Goal: Communication & Community: Answer question/provide support

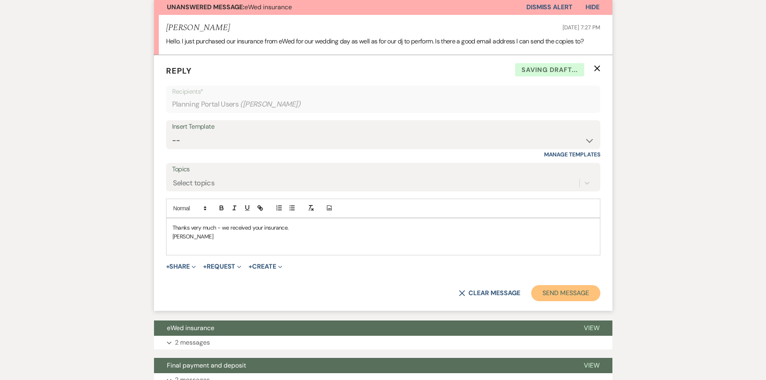
click at [556, 293] on button "Send Message" at bounding box center [565, 293] width 69 height 16
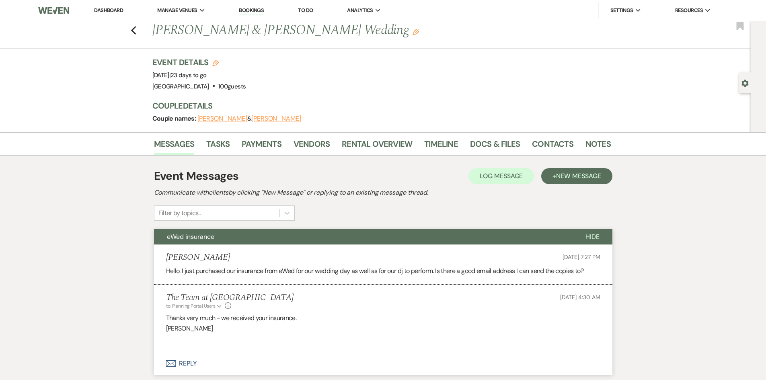
click at [110, 9] on link "Dashboard" at bounding box center [108, 10] width 29 height 7
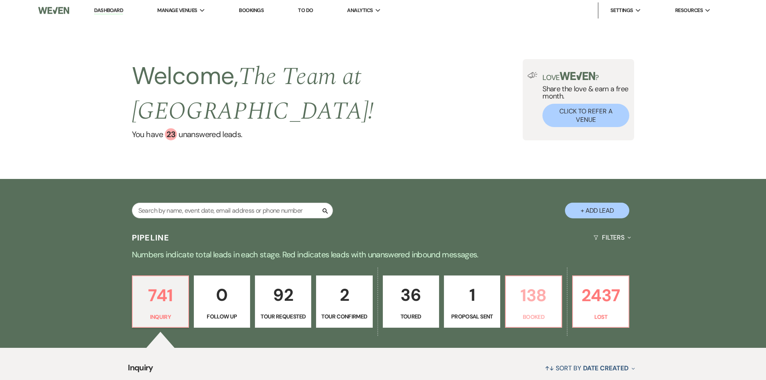
click at [532, 298] on p "138" at bounding box center [534, 295] width 46 height 27
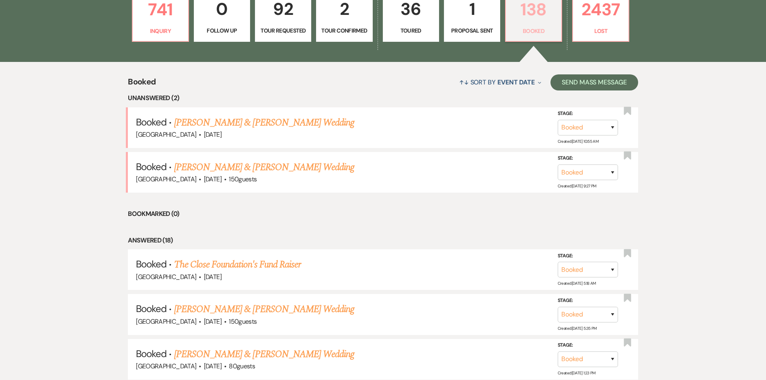
scroll to position [134, 0]
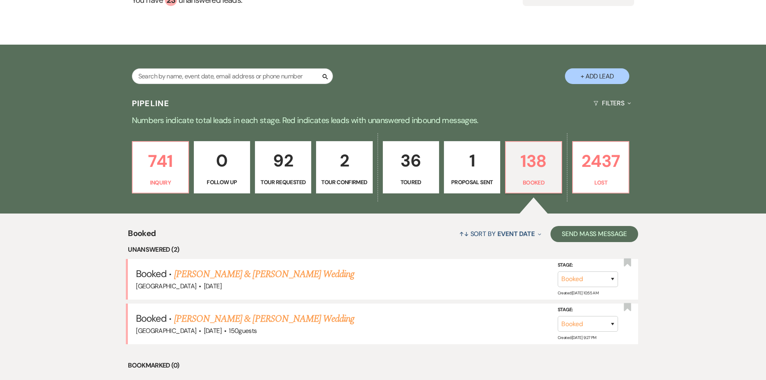
click at [470, 166] on p "1" at bounding box center [472, 160] width 46 height 27
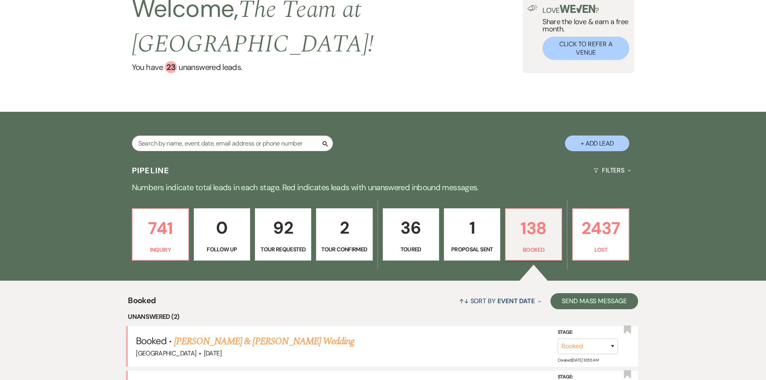
select select "6"
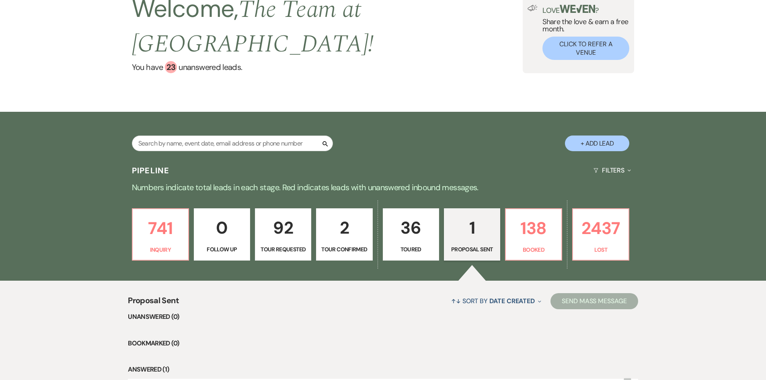
scroll to position [134, 0]
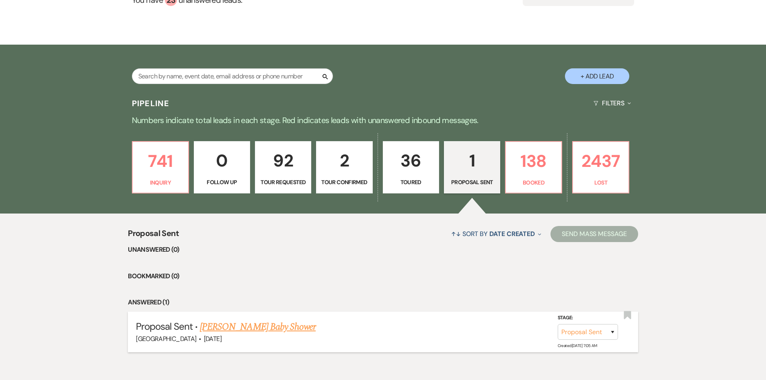
click at [248, 326] on link "[PERSON_NAME] Baby Shower" at bounding box center [258, 327] width 116 height 14
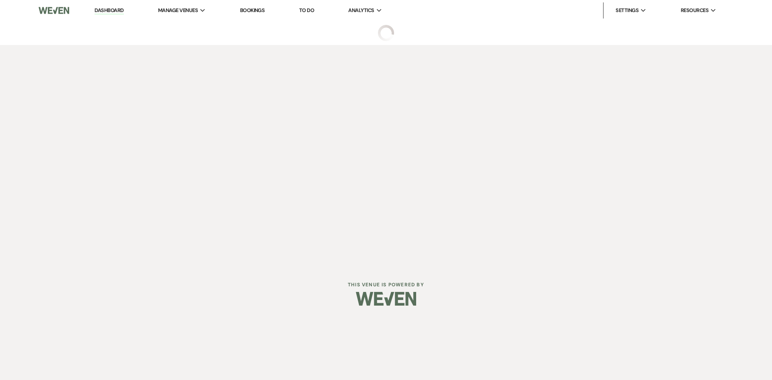
select select "6"
select select "12"
select select "3"
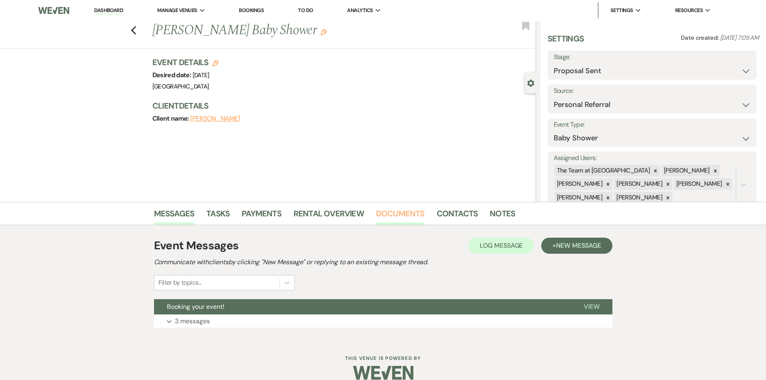
click at [398, 212] on link "Documents" at bounding box center [400, 216] width 49 height 18
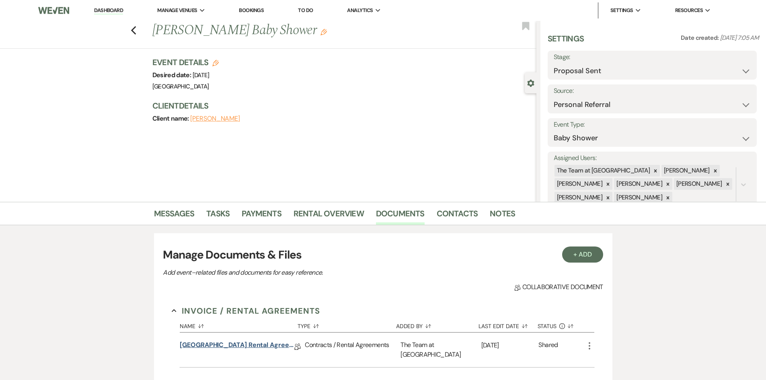
click at [251, 343] on link "[GEOGRAPHIC_DATA] Rental Agreement - Corporate & Private Events" at bounding box center [237, 346] width 115 height 12
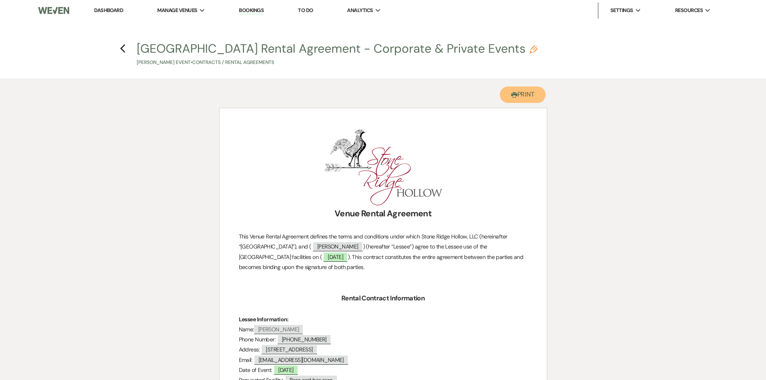
click at [533, 95] on button "Printer Print" at bounding box center [523, 94] width 46 height 16
click at [123, 46] on use "button" at bounding box center [122, 48] width 5 height 9
select select "6"
select select "12"
select select "3"
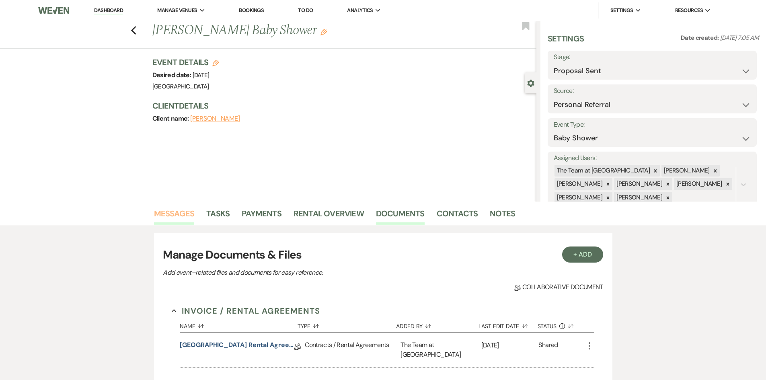
click at [173, 214] on link "Messages" at bounding box center [174, 216] width 41 height 18
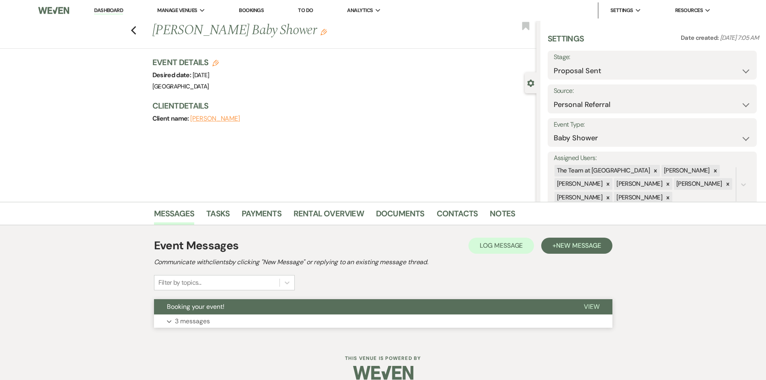
click at [593, 306] on span "View" at bounding box center [592, 306] width 16 height 8
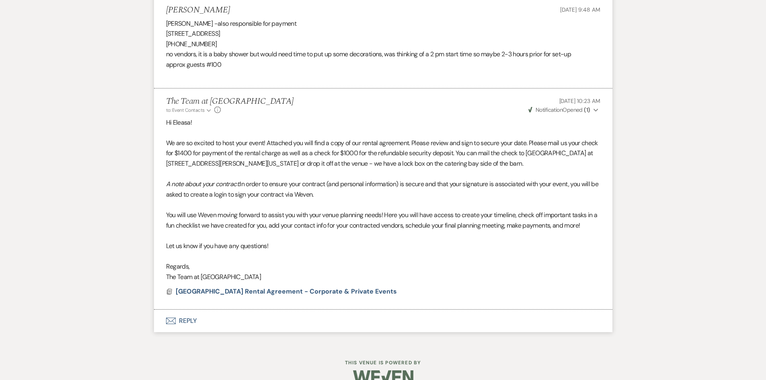
scroll to position [525, 0]
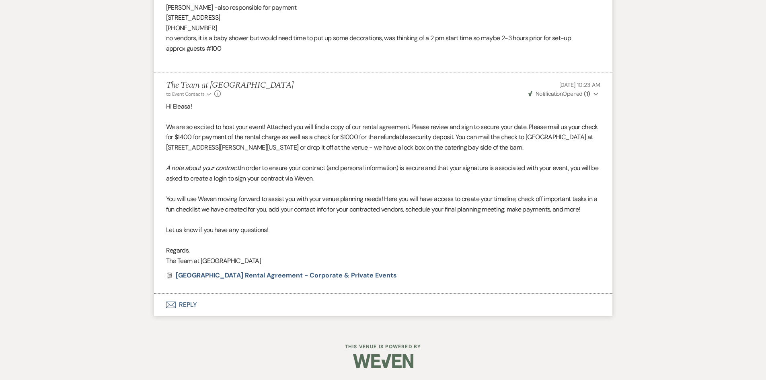
click at [185, 301] on button "Envelope Reply" at bounding box center [383, 305] width 458 height 23
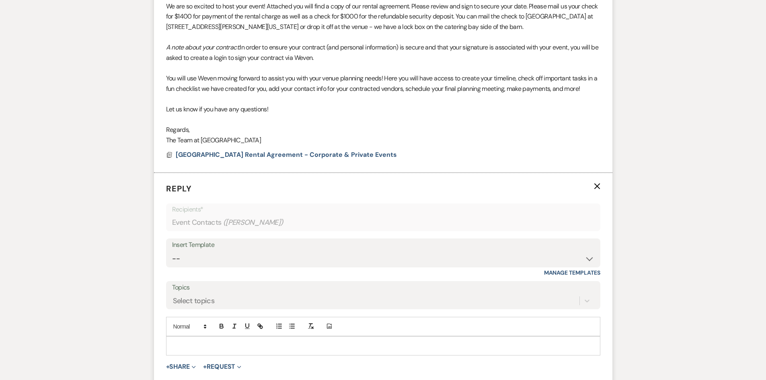
scroll to position [686, 0]
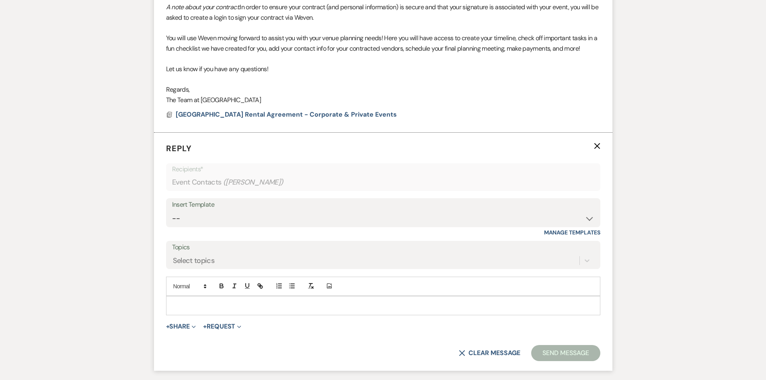
click at [178, 300] on div at bounding box center [382, 305] width 433 height 18
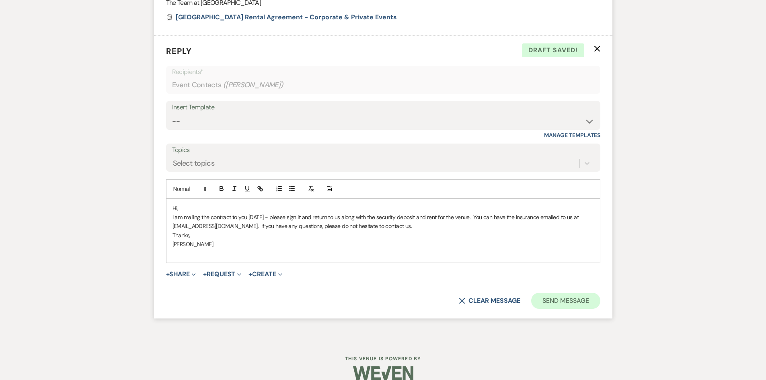
scroll to position [795, 0]
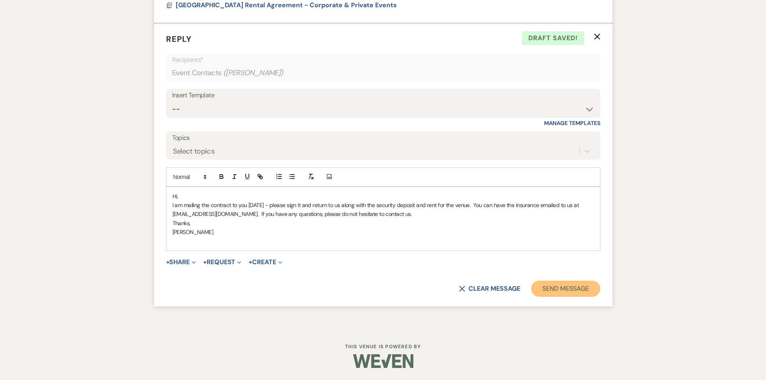
click at [576, 290] on button "Send Message" at bounding box center [565, 289] width 69 height 16
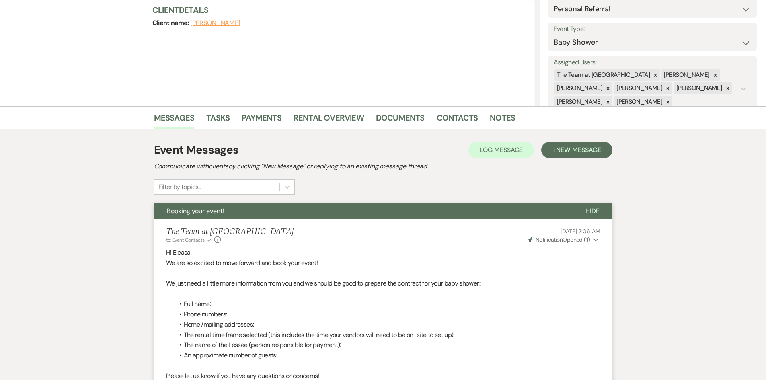
scroll to position [0, 0]
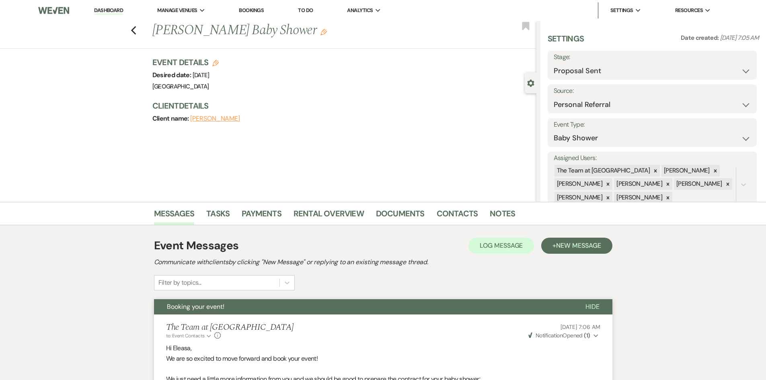
click at [105, 11] on link "Dashboard" at bounding box center [108, 11] width 29 height 8
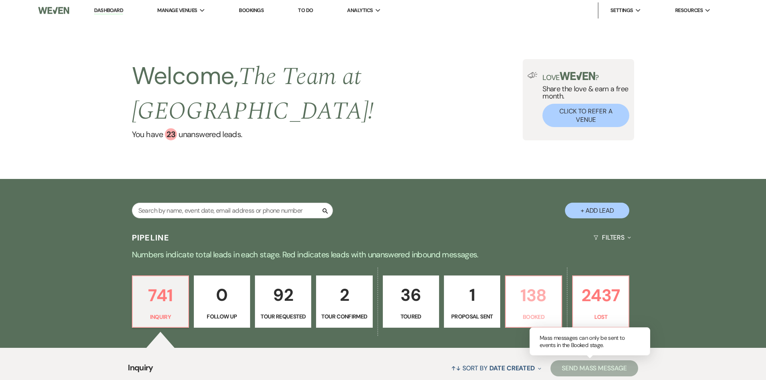
click at [544, 313] on p "Booked" at bounding box center [534, 316] width 46 height 9
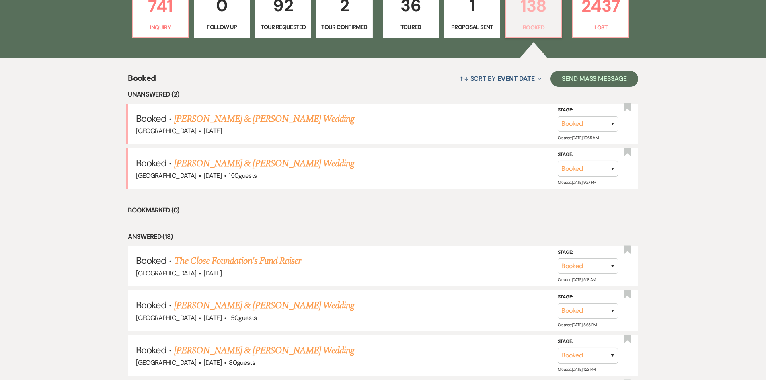
scroll to position [201, 0]
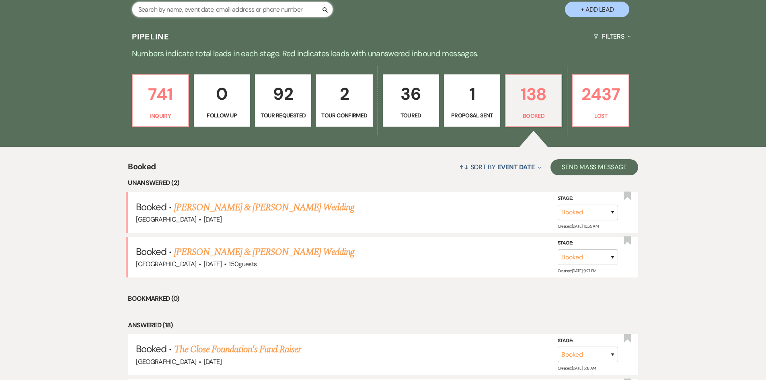
click at [189, 10] on input "text" at bounding box center [232, 10] width 201 height 16
type input "[PERSON_NAME]"
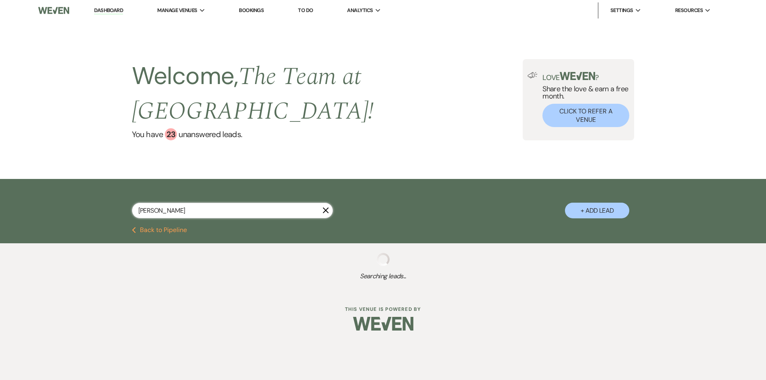
select select "8"
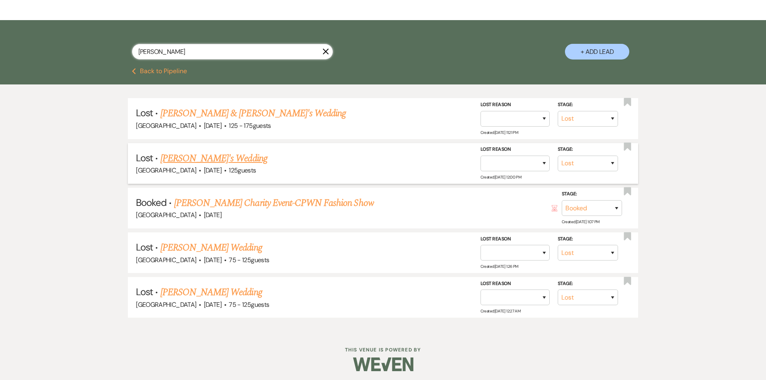
scroll to position [161, 0]
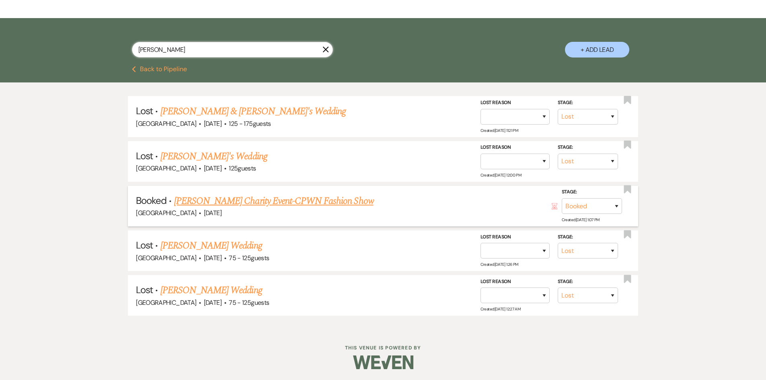
type input "[PERSON_NAME]"
click at [313, 199] on link "[PERSON_NAME] Charity Event-CPWN Fashion Show" at bounding box center [273, 201] width 199 height 14
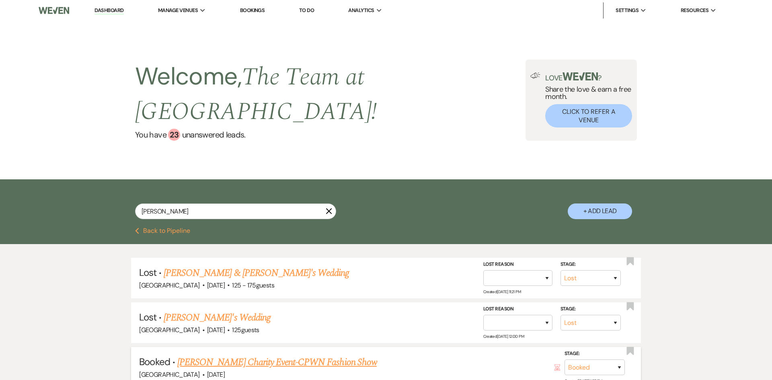
select select "5"
select select "13"
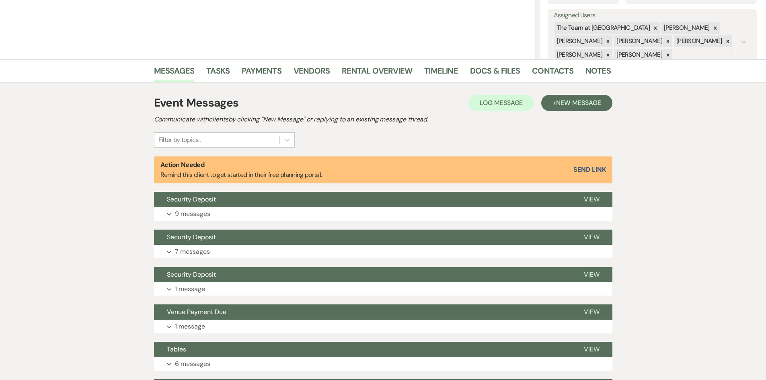
scroll to position [161, 0]
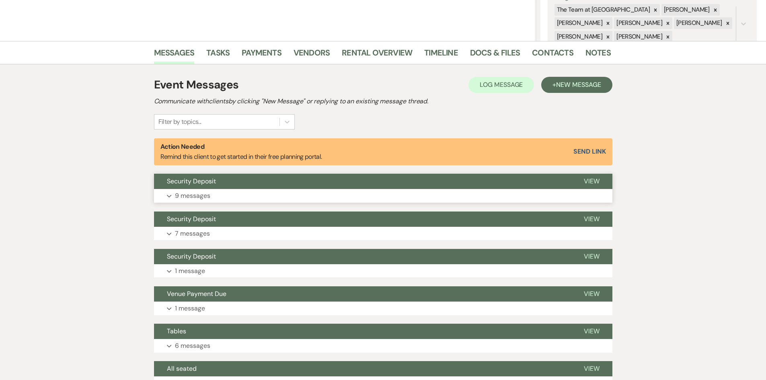
click at [592, 177] on span "View" at bounding box center [592, 181] width 16 height 8
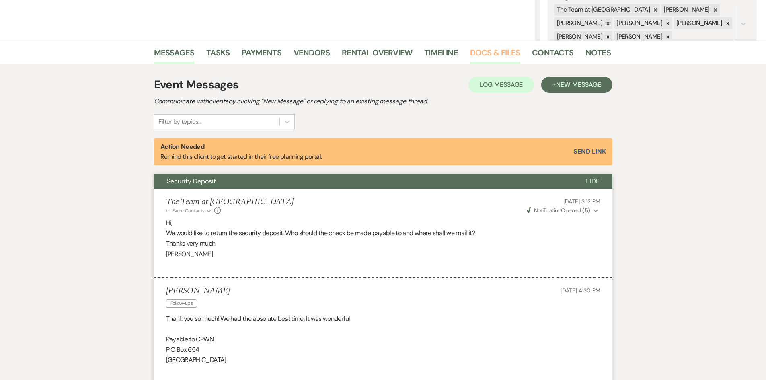
click at [484, 50] on link "Docs & Files" at bounding box center [495, 55] width 50 height 18
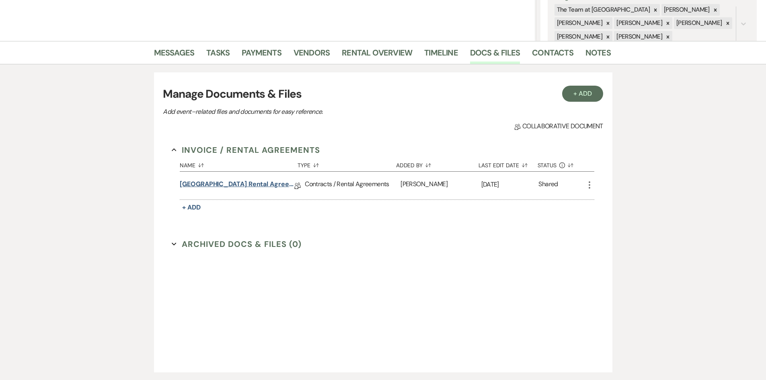
click at [248, 186] on link "[GEOGRAPHIC_DATA] Rental Agreement - Corporate & Private Events" at bounding box center [237, 185] width 115 height 12
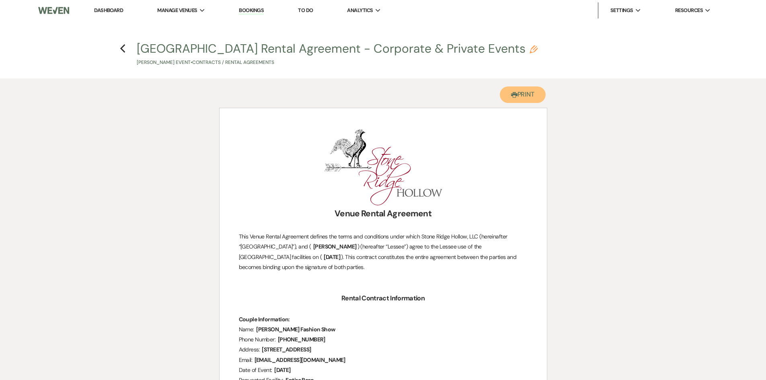
click at [529, 91] on button "Printer Print" at bounding box center [523, 94] width 46 height 16
click at [121, 47] on icon "Previous" at bounding box center [123, 49] width 6 height 10
select select "5"
select select "13"
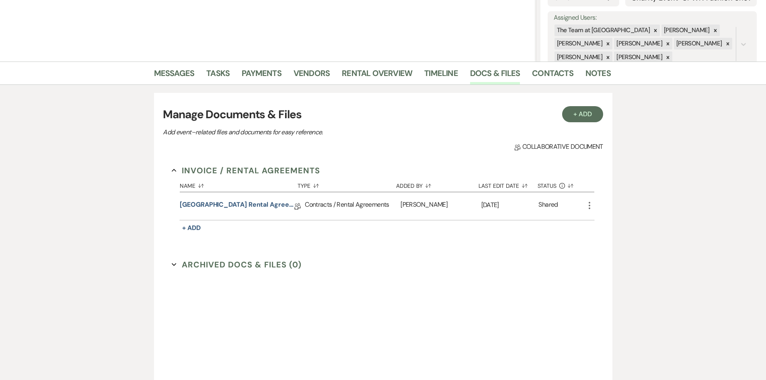
scroll to position [121, 0]
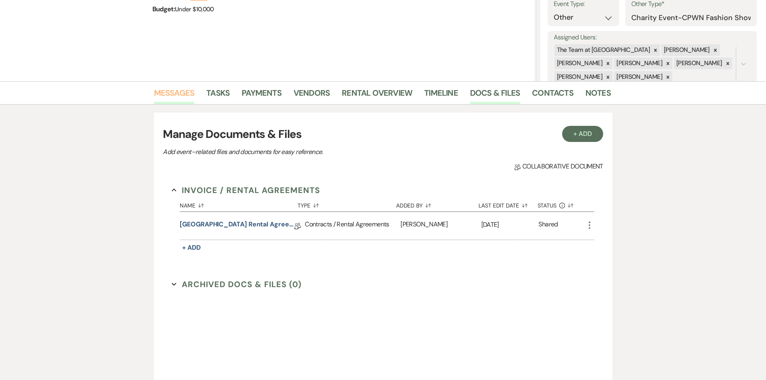
click at [169, 92] on link "Messages" at bounding box center [174, 95] width 41 height 18
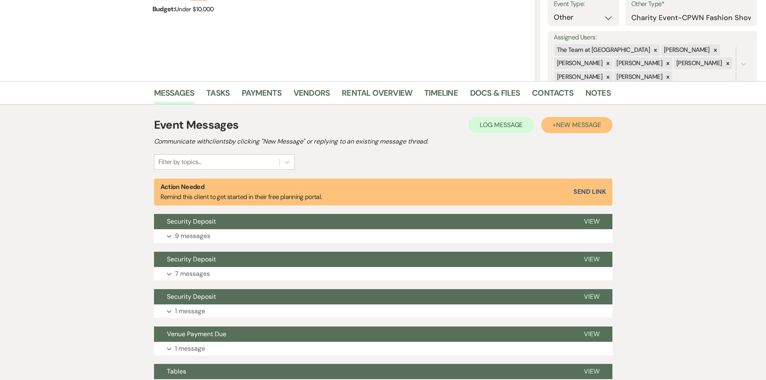
click at [580, 122] on span "New Message" at bounding box center [578, 125] width 45 height 8
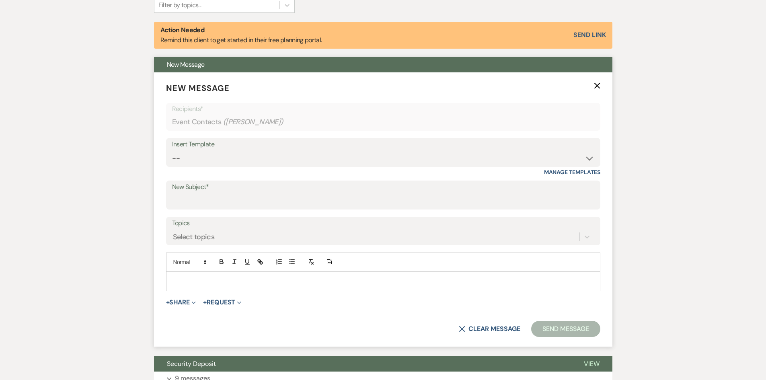
scroll to position [281, 0]
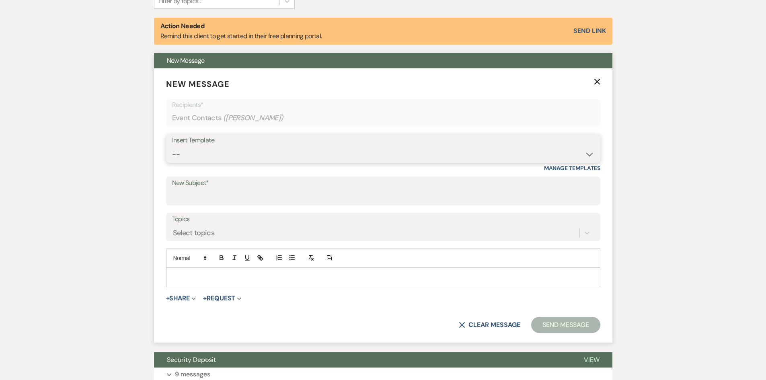
click at [590, 153] on select "-- Initial Inquiry Auto Response - Weddings Contract - Corporate & Private Even…" at bounding box center [383, 154] width 422 height 16
select select "1146"
click at [172, 146] on select "-- Initial Inquiry Auto Response - Weddings Contract - Corporate & Private Even…" at bounding box center [383, 154] width 422 height 16
type input "Booking your event!"
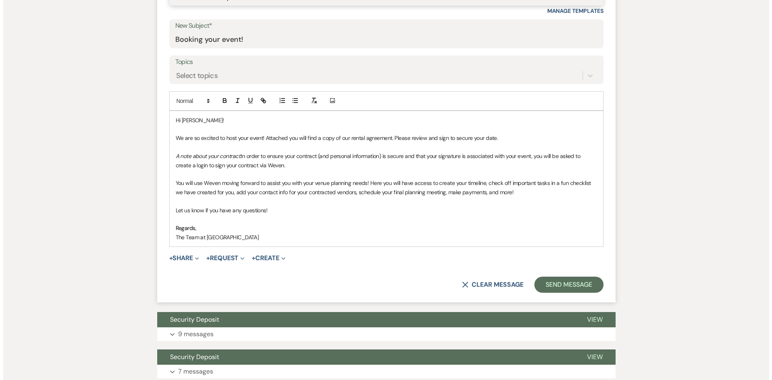
scroll to position [442, 0]
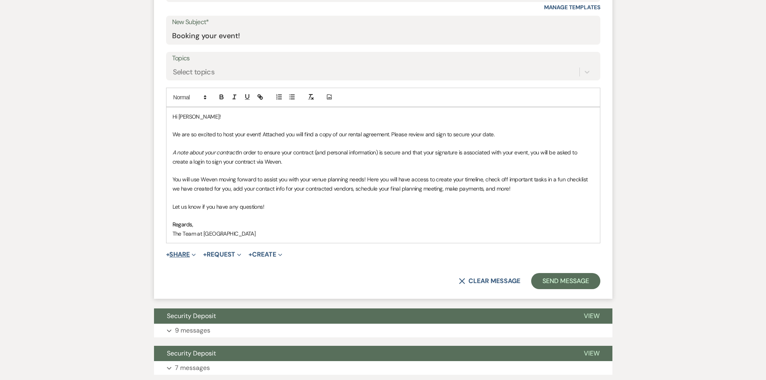
click at [183, 251] on button "+ Share Expand" at bounding box center [181, 254] width 30 height 6
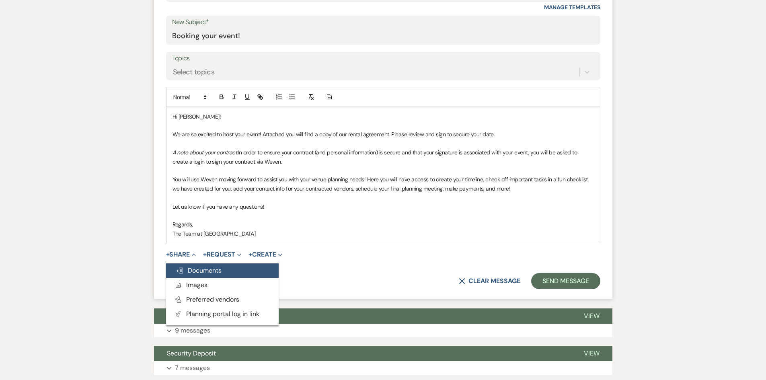
click at [193, 269] on span "Doc Upload Documents" at bounding box center [199, 270] width 46 height 8
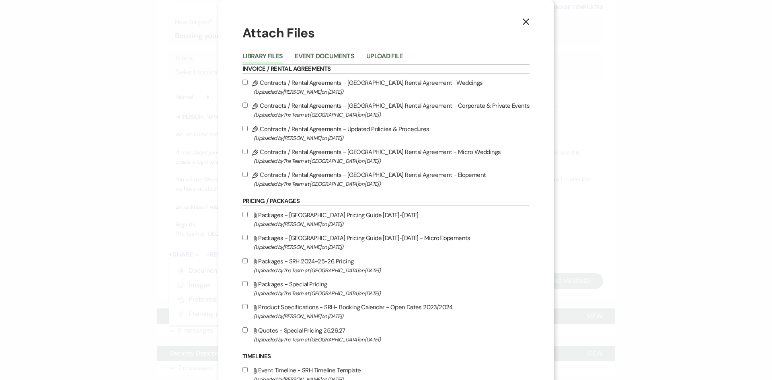
click at [247, 105] on input "Pencil Contracts / Rental Agreements - [GEOGRAPHIC_DATA] Rental Agreement - Cor…" at bounding box center [244, 105] width 5 height 5
checkbox input "true"
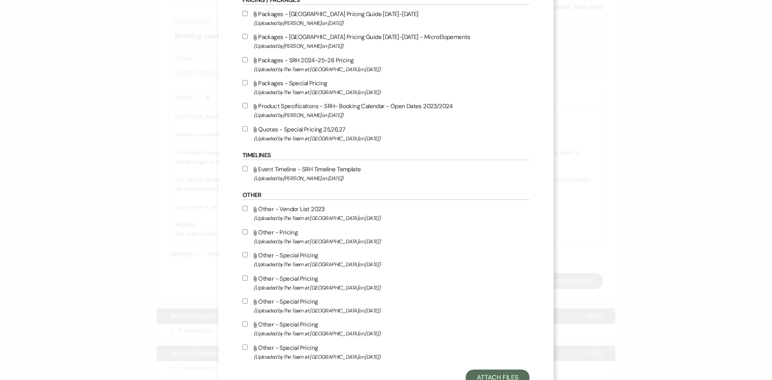
scroll to position [231, 0]
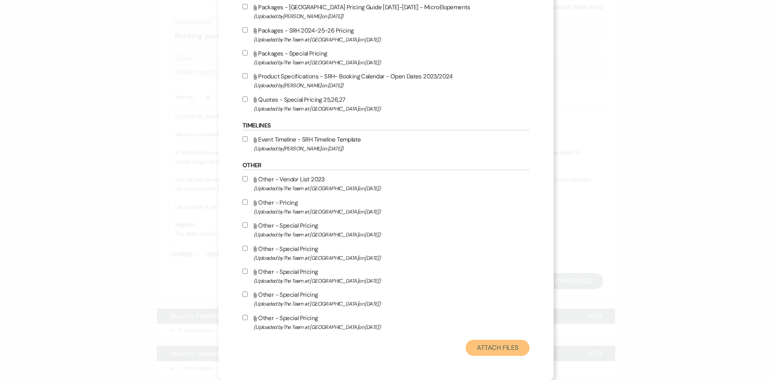
click at [483, 345] on button "Attach Files" at bounding box center [498, 348] width 64 height 16
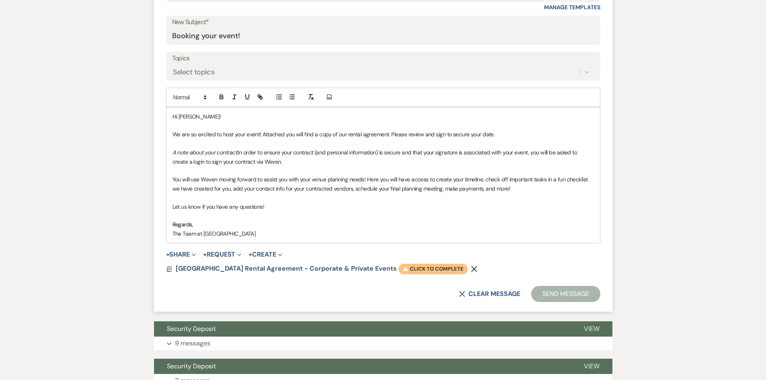
click at [429, 267] on span "Warning Click to complete" at bounding box center [433, 269] width 69 height 10
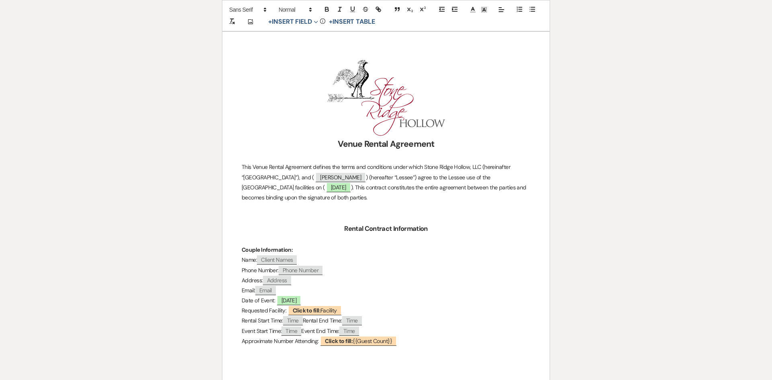
scroll to position [121, 0]
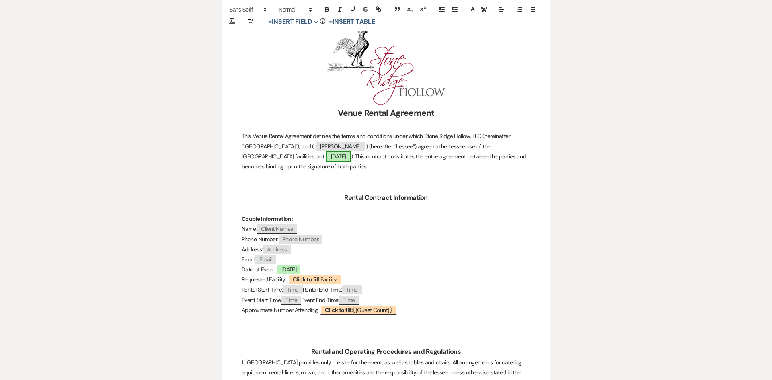
click at [326, 154] on span "[DATE]" at bounding box center [338, 156] width 25 height 10
select select "smartCustomField"
select select "owner"
select select "{{eventDate}}"
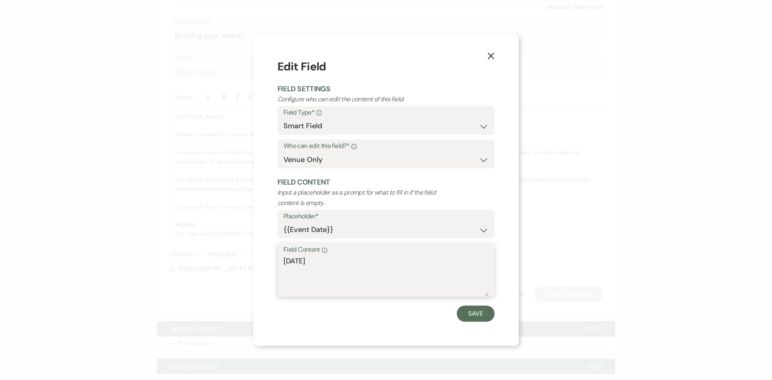
click at [335, 262] on textarea "[DATE]" at bounding box center [385, 276] width 205 height 40
type textarea "[DATE]"
click at [481, 311] on button "Save" at bounding box center [476, 314] width 38 height 16
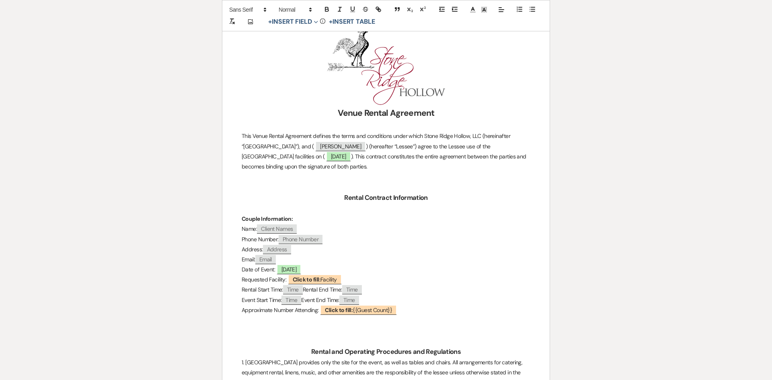
click at [278, 228] on span "Client Names" at bounding box center [277, 228] width 40 height 9
select select "client"
select select "custom_placeholder"
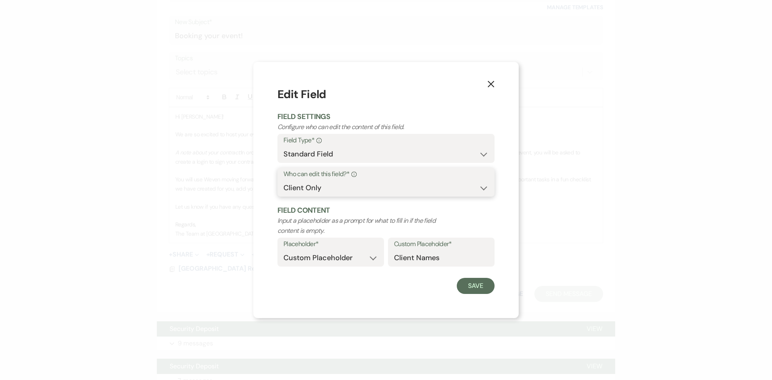
click at [327, 184] on select "Both Venue & Client Client Only Venue Only" at bounding box center [385, 188] width 205 height 16
select select "clientAndOwner"
click at [283, 180] on select "Both Venue & Client Client Only Venue Only" at bounding box center [385, 188] width 205 height 16
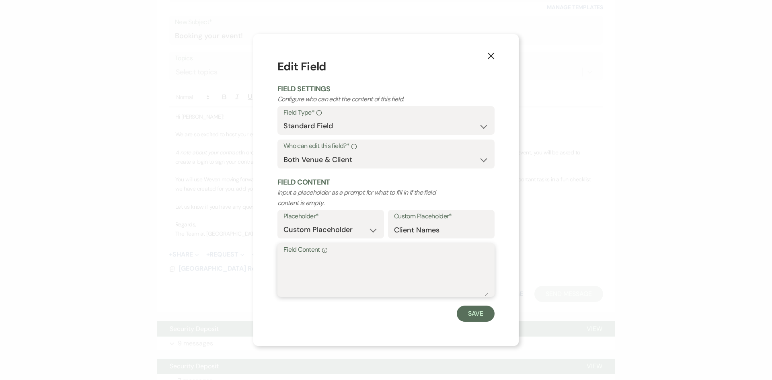
click at [301, 259] on textarea "Field Content Info" at bounding box center [385, 276] width 205 height 40
type textarea "[PERSON_NAME]"
click at [482, 315] on button "Save" at bounding box center [476, 314] width 38 height 16
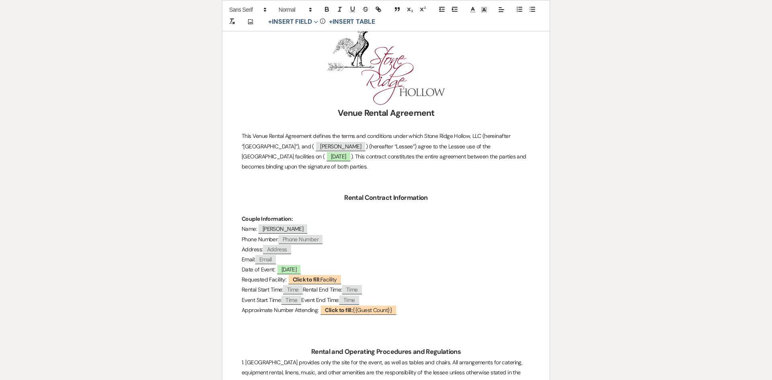
click at [307, 238] on span "Phone Number" at bounding box center [301, 239] width 44 height 9
select select "client"
select select "Phone Number"
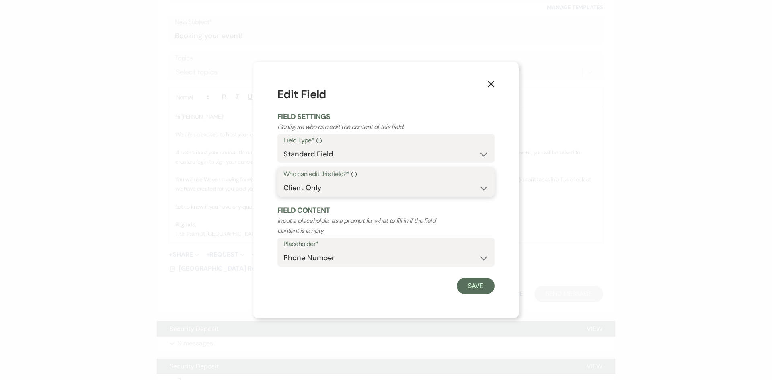
click at [326, 186] on select "Both Venue & Client Client Only Venue Only" at bounding box center [385, 188] width 205 height 16
select select "clientAndOwner"
click at [283, 180] on select "Both Venue & Client Client Only Venue Only" at bounding box center [385, 188] width 205 height 16
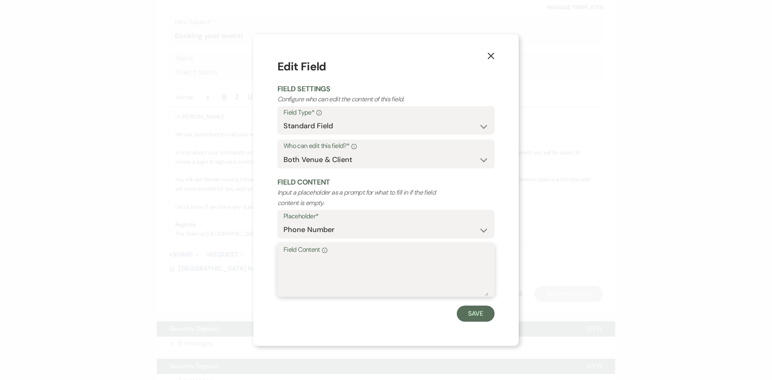
click at [297, 266] on textarea "Field Content Info" at bounding box center [385, 276] width 205 height 40
type textarea "[PHONE_NUMBER]"
click at [483, 314] on button "Save" at bounding box center [476, 314] width 38 height 16
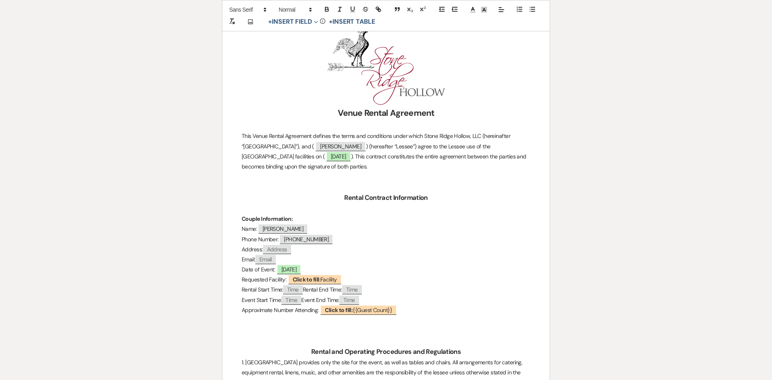
click at [276, 246] on span "Address" at bounding box center [277, 249] width 28 height 9
select select "client"
select select "Address"
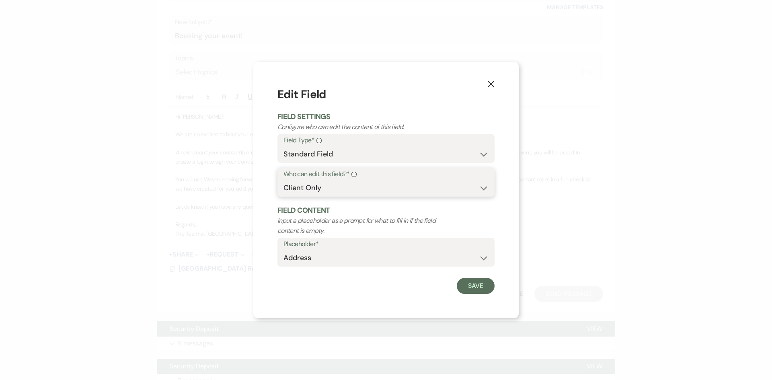
click at [324, 181] on select "Both Venue & Client Client Only Venue Only" at bounding box center [385, 188] width 205 height 16
select select "clientAndOwner"
click at [283, 180] on select "Both Venue & Client Client Only Venue Only" at bounding box center [385, 188] width 205 height 16
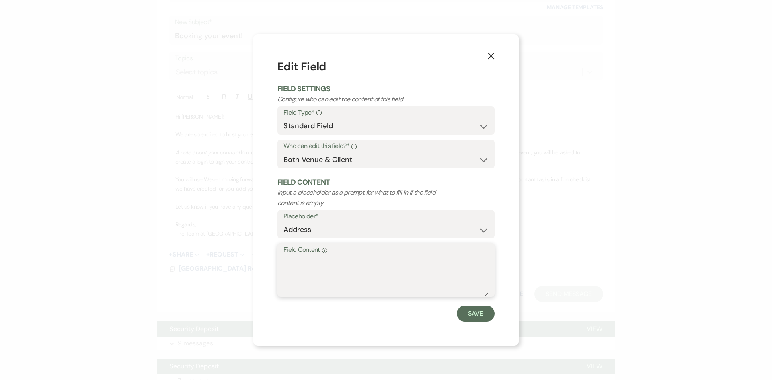
click at [315, 266] on textarea "Field Content Info" at bounding box center [385, 276] width 205 height 40
type textarea "[STREET_ADDRESS]"
click at [472, 316] on button "Save" at bounding box center [476, 314] width 38 height 16
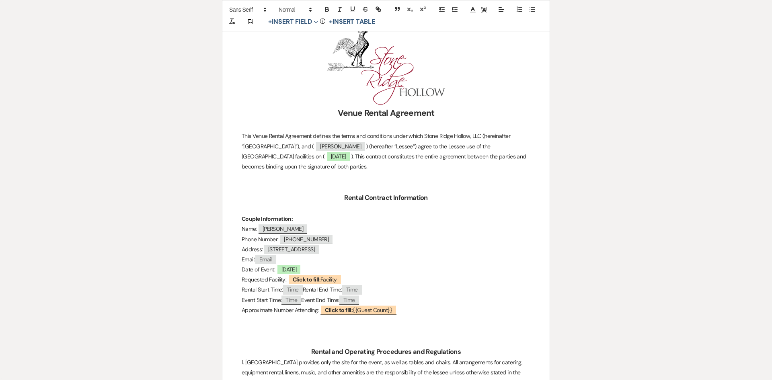
click at [268, 258] on span "Email" at bounding box center [265, 259] width 21 height 9
select select "client"
select select "Email"
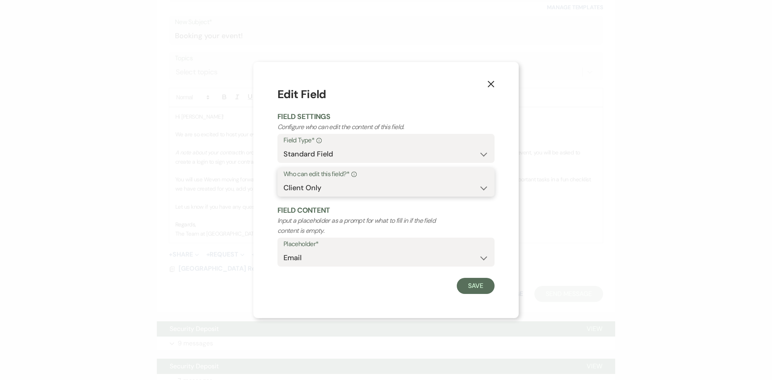
click at [310, 189] on select "Both Venue & Client Client Only Venue Only" at bounding box center [385, 188] width 205 height 16
select select "clientAndOwner"
click at [283, 180] on select "Both Venue & Client Client Only Venue Only" at bounding box center [385, 188] width 205 height 16
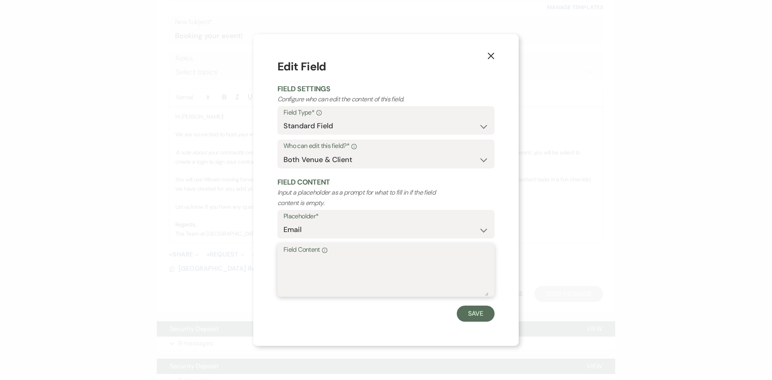
click at [300, 263] on textarea "Field Content Info" at bounding box center [385, 276] width 205 height 40
type textarea "[EMAIL_ADDRESS][DOMAIN_NAME]"
click at [475, 311] on button "Save" at bounding box center [476, 314] width 38 height 16
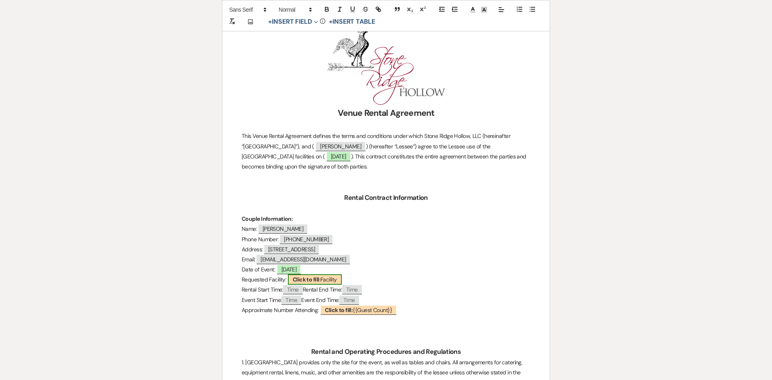
click at [329, 276] on span "Click to fill: Facility" at bounding box center [315, 279] width 54 height 10
select select "custom_placeholder"
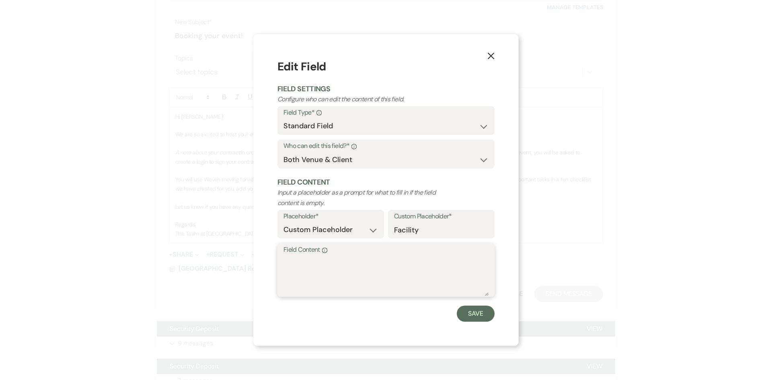
click at [329, 263] on textarea "Field Content Info" at bounding box center [385, 276] width 205 height 40
type textarea "Barn and patio"
click at [479, 312] on button "Save" at bounding box center [476, 314] width 38 height 16
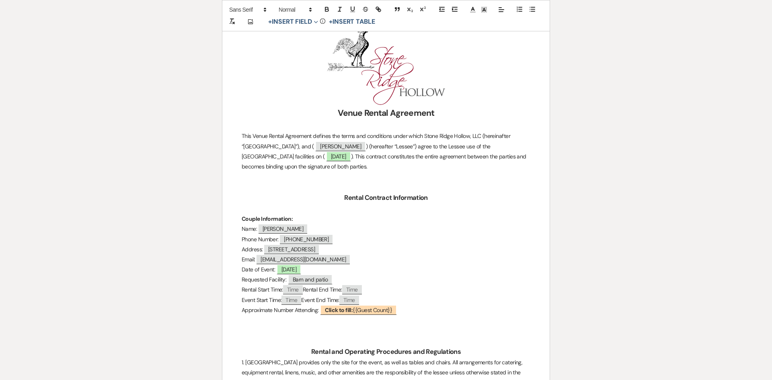
click at [297, 288] on span "Time" at bounding box center [293, 289] width 20 height 9
select select "client"
select select "Time"
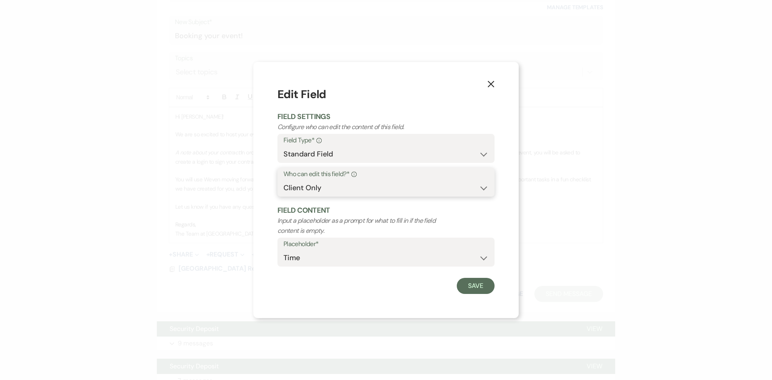
click at [323, 183] on select "Both Venue & Client Client Only Venue Only" at bounding box center [385, 188] width 205 height 16
select select "clientAndOwner"
click at [283, 180] on select "Both Venue & Client Client Only Venue Only" at bounding box center [385, 188] width 205 height 16
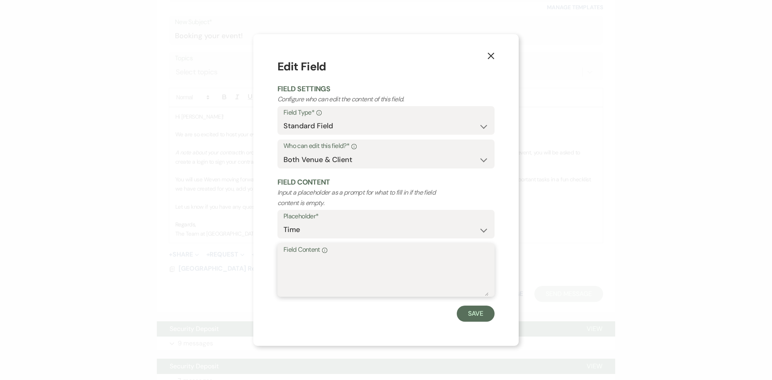
click at [297, 256] on textarea "Field Content Info" at bounding box center [385, 276] width 205 height 40
type textarea "2:00 pm arrival"
click at [476, 314] on button "Save" at bounding box center [476, 314] width 38 height 16
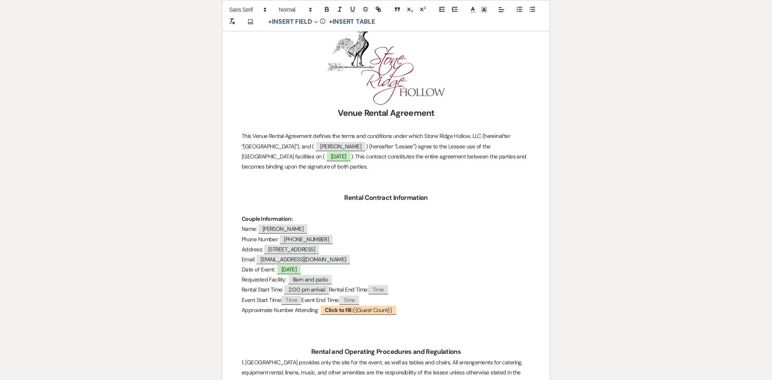
click at [388, 290] on span "Time" at bounding box center [378, 289] width 20 height 9
select select "client"
select select "Time"
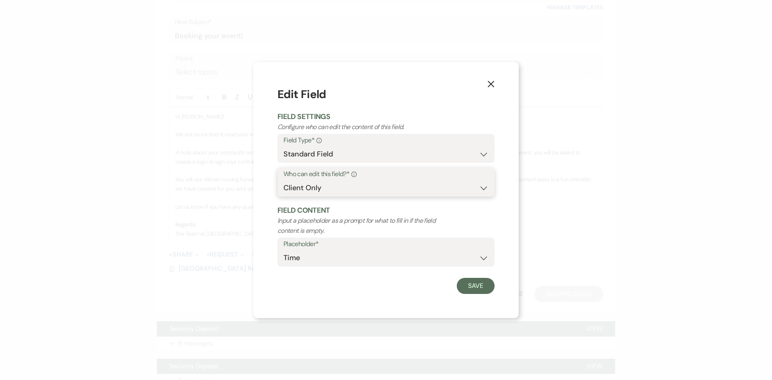
click at [345, 189] on select "Both Venue & Client Client Only Venue Only" at bounding box center [385, 188] width 205 height 16
select select "clientAndOwner"
click at [283, 180] on select "Both Venue & Client Client Only Venue Only" at bounding box center [385, 188] width 205 height 16
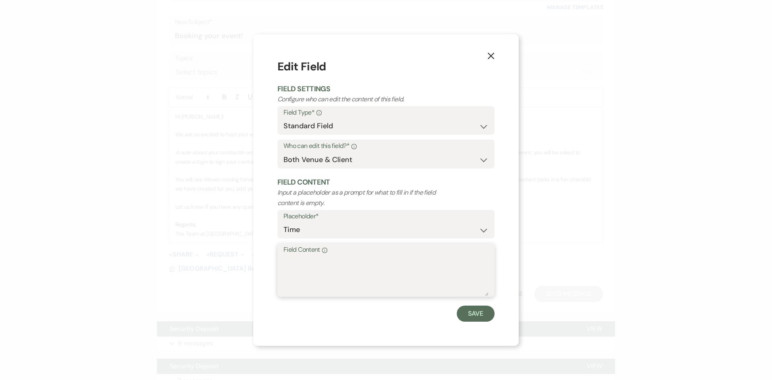
click at [303, 268] on textarea "Field Content Info" at bounding box center [385, 276] width 205 height 40
type textarea "10:00 PM"
click at [468, 313] on button "Save" at bounding box center [476, 314] width 38 height 16
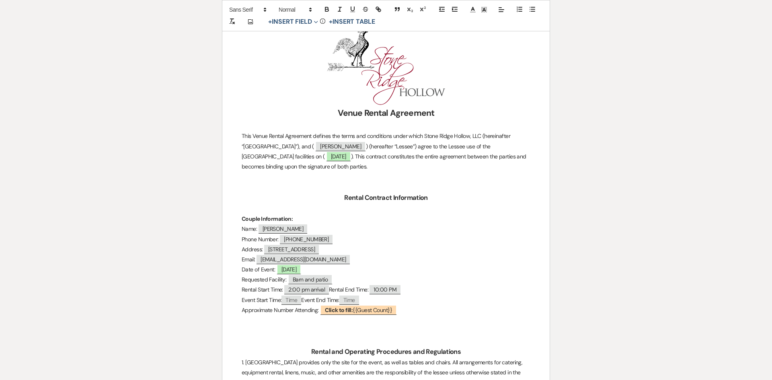
click at [292, 298] on span "Time" at bounding box center [291, 300] width 20 height 9
select select "client"
select select "Time"
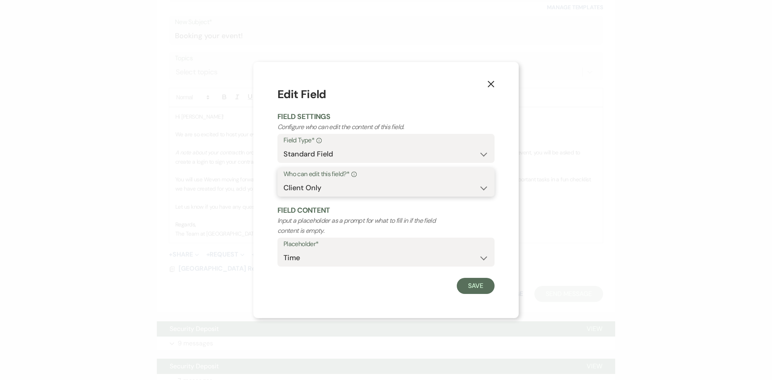
click at [310, 186] on select "Both Venue & Client Client Only Venue Only" at bounding box center [385, 188] width 205 height 16
select select "clientAndOwner"
click at [283, 180] on select "Both Venue & Client Client Only Venue Only" at bounding box center [385, 188] width 205 height 16
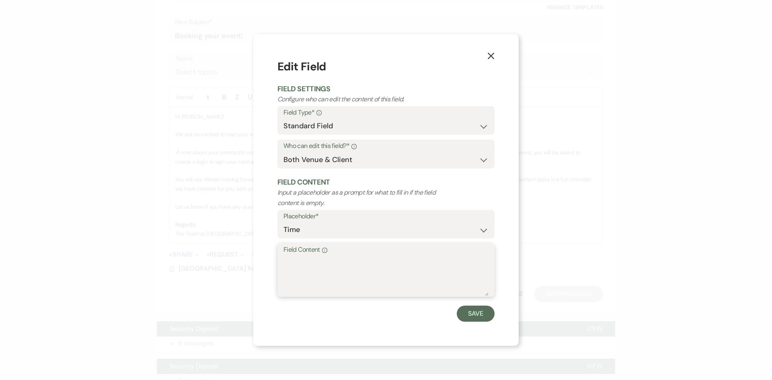
click at [303, 271] on textarea "Field Content Info" at bounding box center [385, 276] width 205 height 40
type textarea "5:00 PM"
click at [466, 313] on button "Save" at bounding box center [476, 314] width 38 height 16
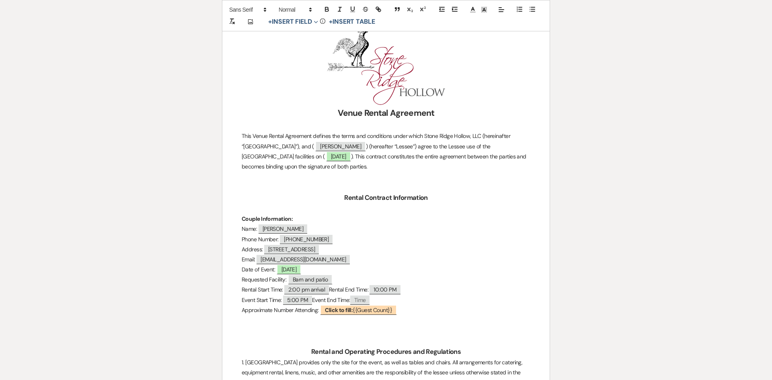
click at [370, 298] on span "Time" at bounding box center [360, 300] width 20 height 9
select select "client"
select select "Time"
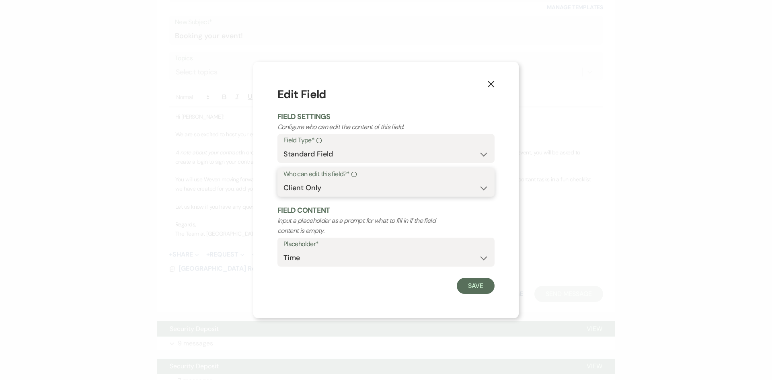
click at [345, 183] on select "Both Venue & Client Client Only Venue Only" at bounding box center [385, 188] width 205 height 16
select select "clientAndOwner"
click at [283, 180] on select "Both Venue & Client Client Only Venue Only" at bounding box center [385, 188] width 205 height 16
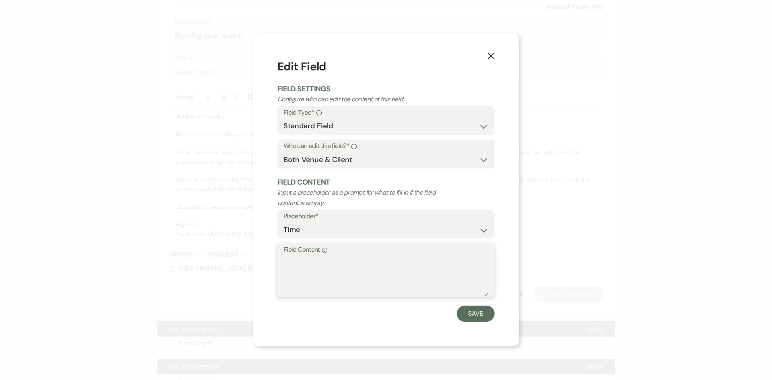
click at [300, 262] on textarea "Field Content Info" at bounding box center [385, 276] width 205 height 40
type textarea "1"
type textarea "9:00 PM"
click at [483, 312] on button "Save" at bounding box center [476, 314] width 38 height 16
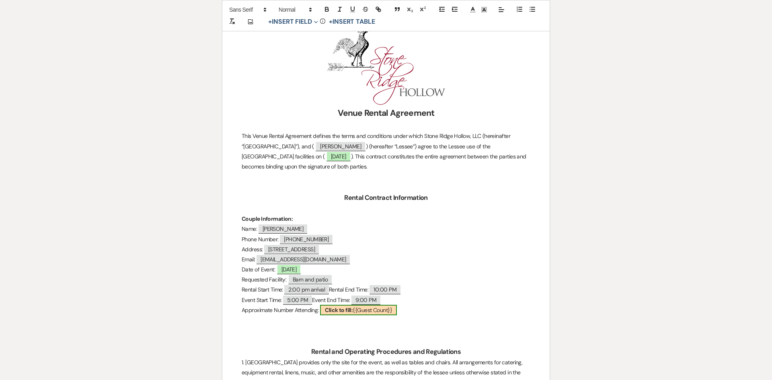
click at [366, 311] on span "Click to fill: {{Guest Count}}" at bounding box center [358, 310] width 77 height 10
select select "smartCustomField"
select select "{{guestCount}}"
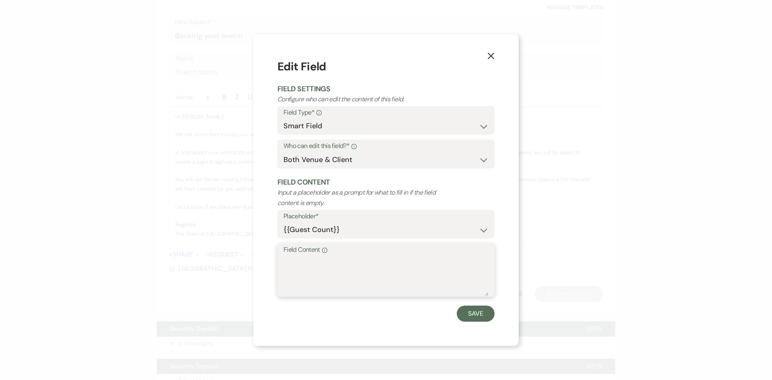
click at [323, 275] on textarea "Field Content Info" at bounding box center [385, 276] width 205 height 40
type textarea "1"
type textarea "200"
click at [478, 310] on button "Save" at bounding box center [476, 314] width 38 height 16
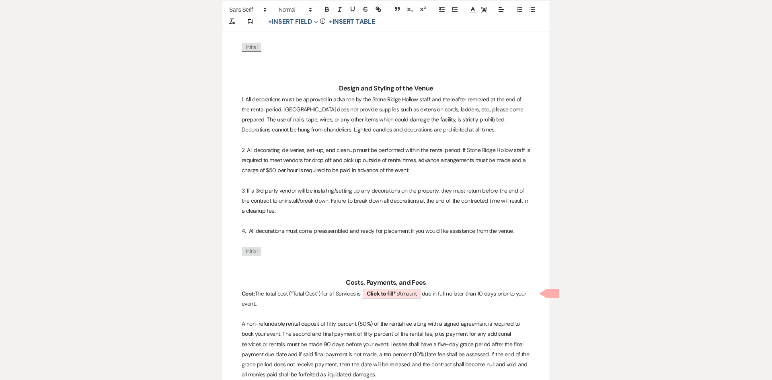
scroll to position [804, 0]
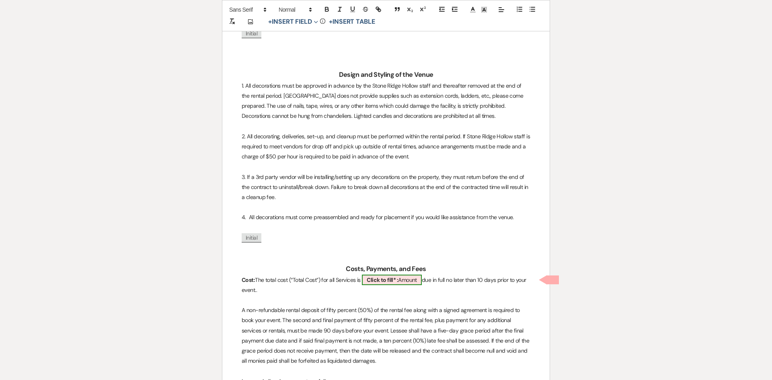
click at [403, 277] on span "Click to fill* : Amount" at bounding box center [392, 280] width 60 height 10
select select "owner"
select select "Amount"
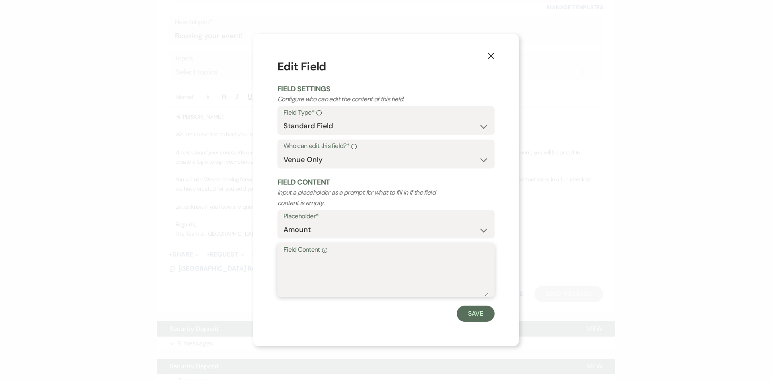
click at [311, 265] on textarea "Field Content Info" at bounding box center [385, 276] width 205 height 40
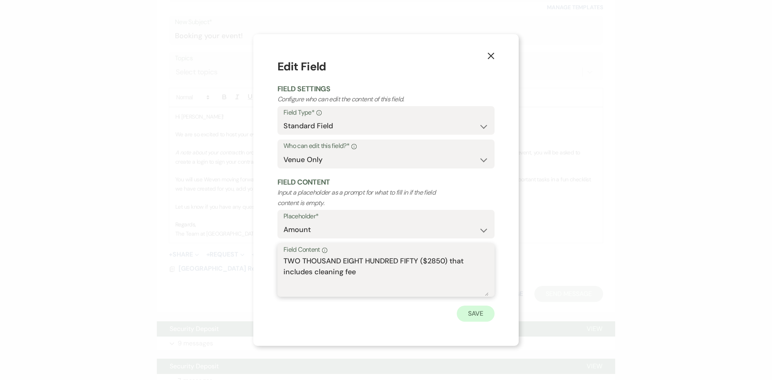
type textarea "TWO THOUSAND EIGHT HUNDRED FIFTY ($2850) that includes cleaning fee"
click at [482, 312] on button "Save" at bounding box center [476, 314] width 38 height 16
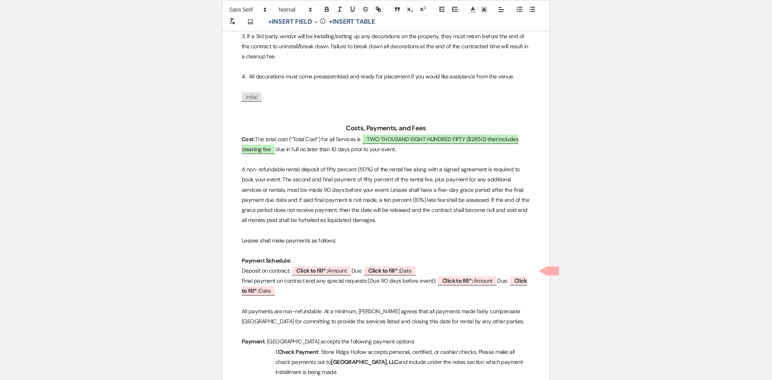
scroll to position [965, 0]
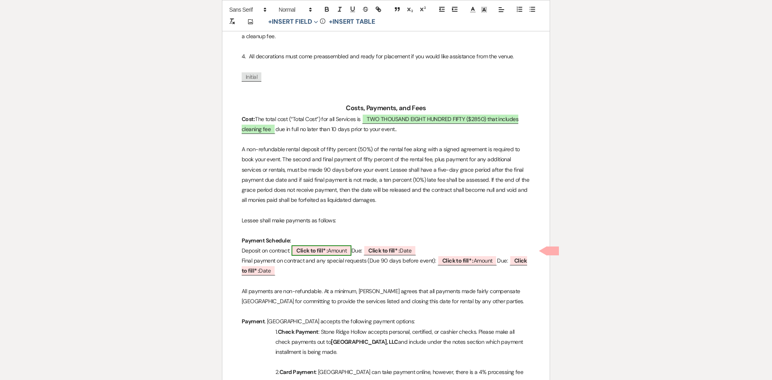
click at [307, 250] on b "Click to fill* :" at bounding box center [311, 250] width 31 height 7
select select "owner"
select select "Amount"
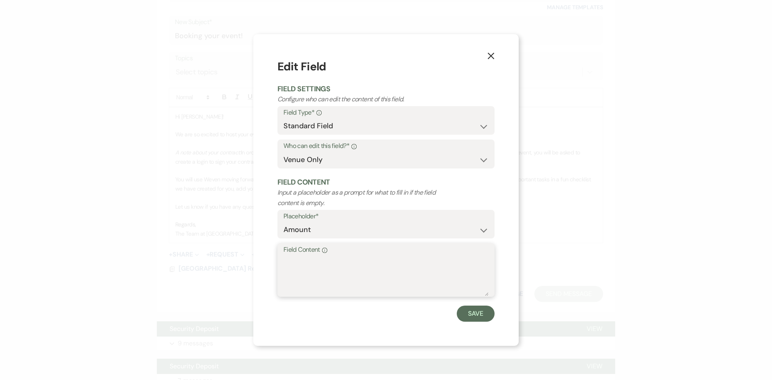
click at [304, 261] on textarea "Field Content Info" at bounding box center [385, 276] width 205 height 40
click at [474, 315] on button "Save" at bounding box center [476, 314] width 38 height 16
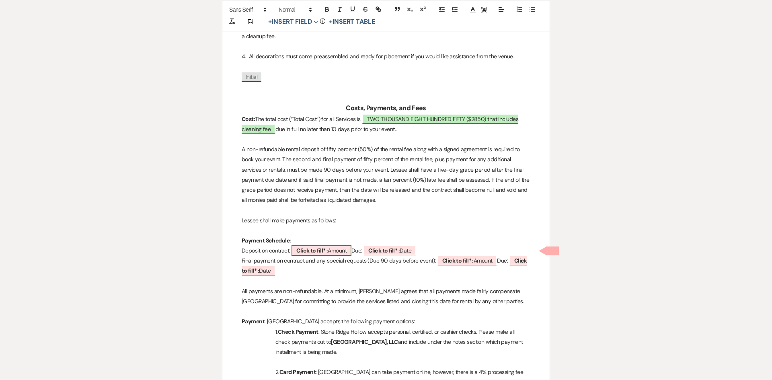
click at [320, 248] on b "Click to fill* :" at bounding box center [311, 250] width 31 height 7
select select "owner"
select select "Amount"
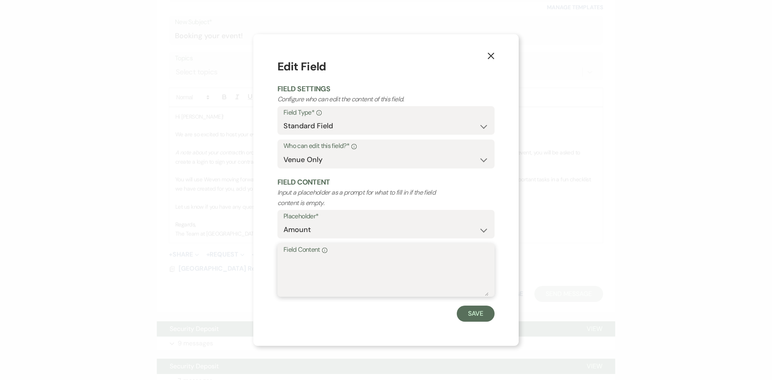
click at [317, 257] on textarea "Field Content Info" at bounding box center [385, 276] width 205 height 40
type textarea "$"
type textarea "Full contract price is due ($2850)"
click at [473, 311] on button "Save" at bounding box center [476, 314] width 38 height 16
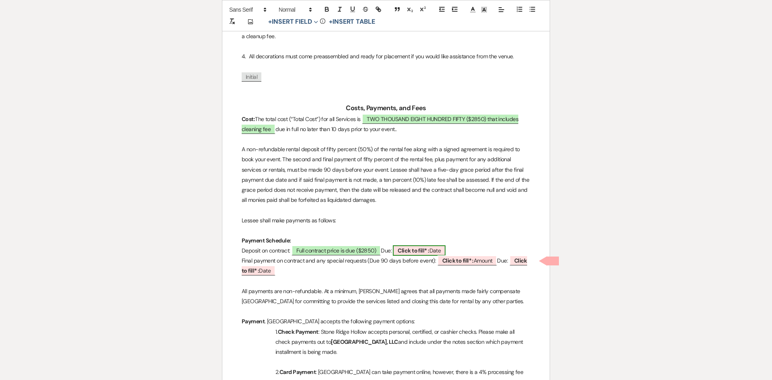
click at [398, 254] on b "Click to fill* :" at bounding box center [413, 250] width 31 height 7
select select "owner"
select select "Date"
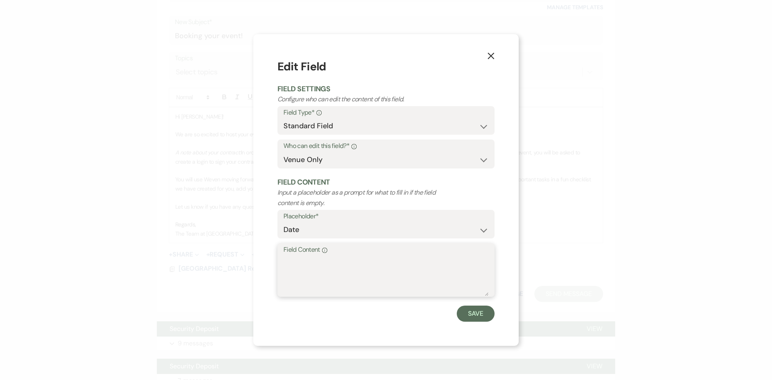
click at [294, 258] on textarea "Field Content Info" at bounding box center [385, 276] width 205 height 40
type textarea "[DATE]"
click at [480, 314] on button "Save" at bounding box center [476, 314] width 38 height 16
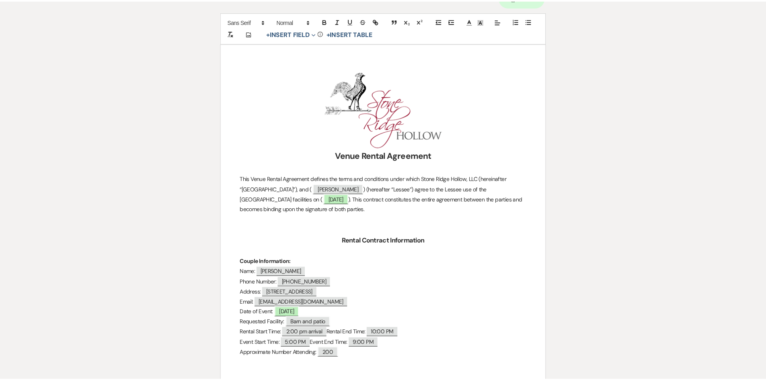
scroll to position [0, 0]
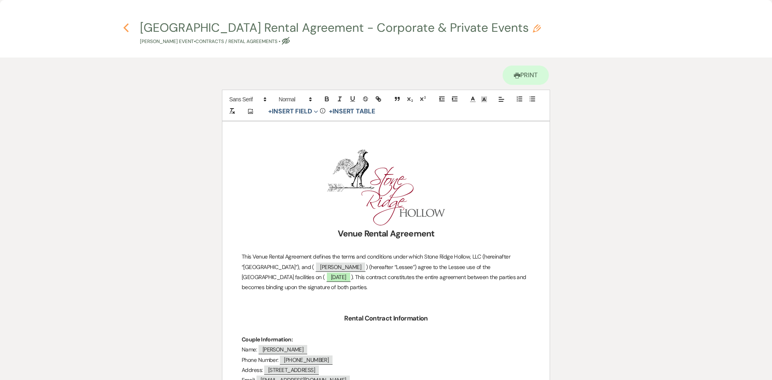
click at [126, 28] on icon "Previous" at bounding box center [126, 28] width 6 height 10
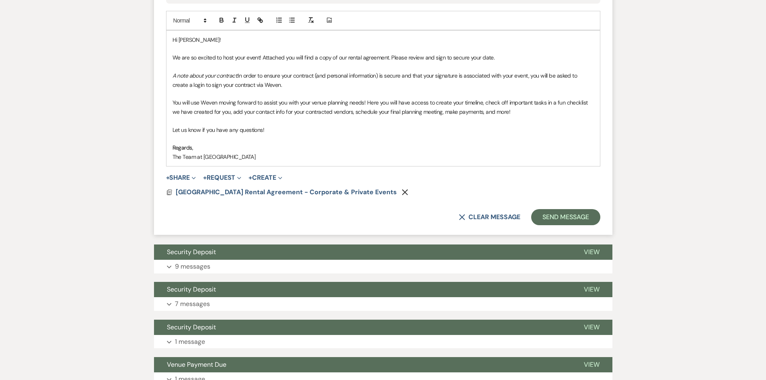
scroll to position [523, 0]
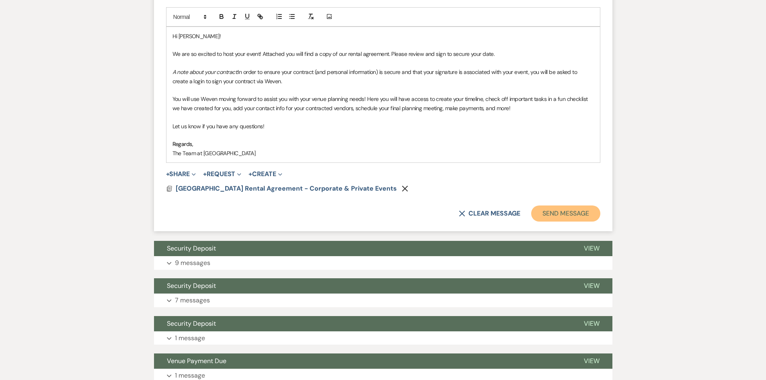
click at [562, 212] on button "Send Message" at bounding box center [565, 213] width 69 height 16
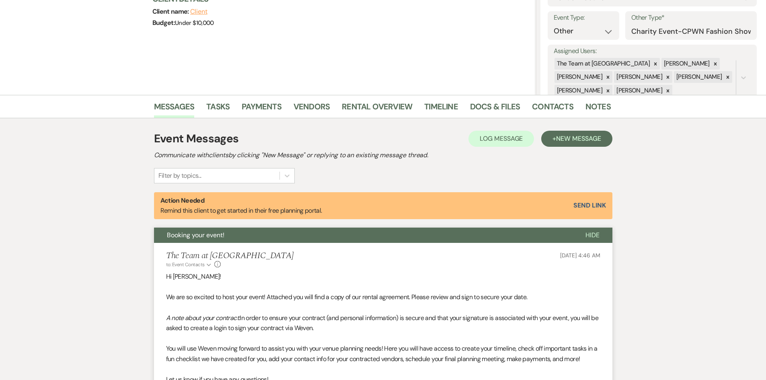
scroll to position [103, 0]
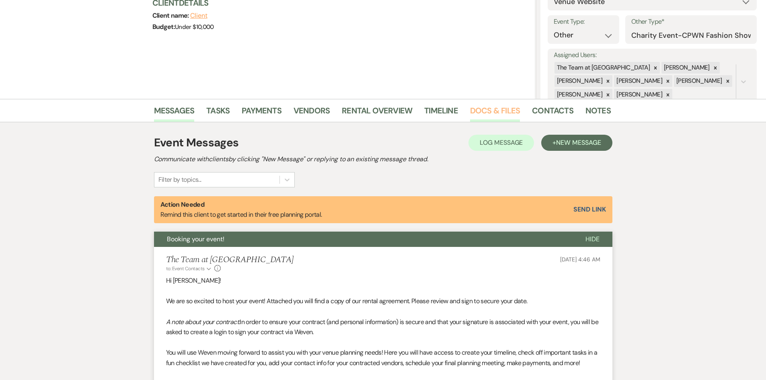
click at [485, 110] on link "Docs & Files" at bounding box center [495, 113] width 50 height 18
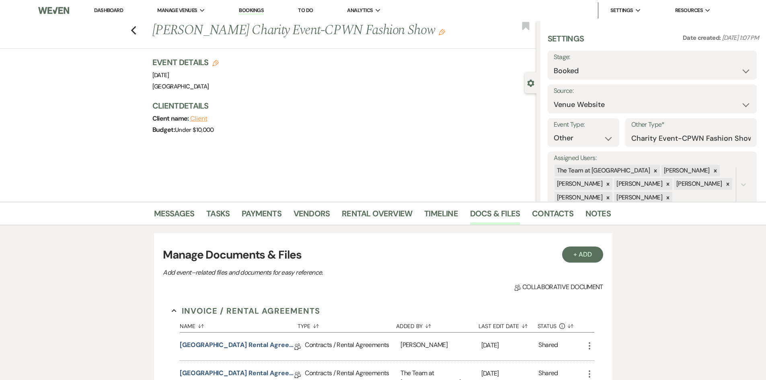
click at [106, 10] on link "Dashboard" at bounding box center [108, 10] width 29 height 7
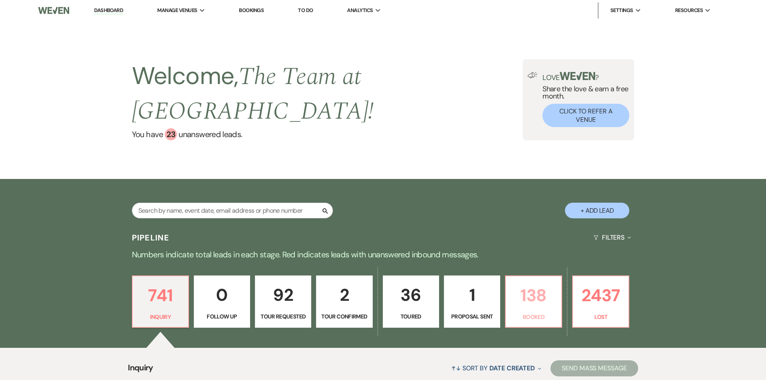
click at [540, 289] on p "138" at bounding box center [534, 295] width 46 height 27
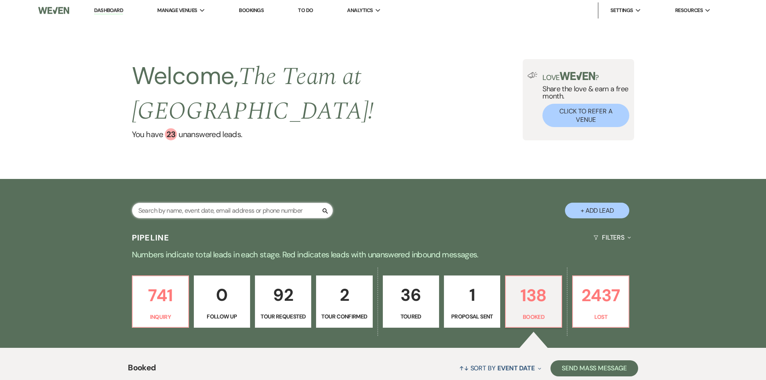
click at [141, 214] on input "text" at bounding box center [232, 211] width 201 height 16
type input "[PERSON_NAME]"
select select "8"
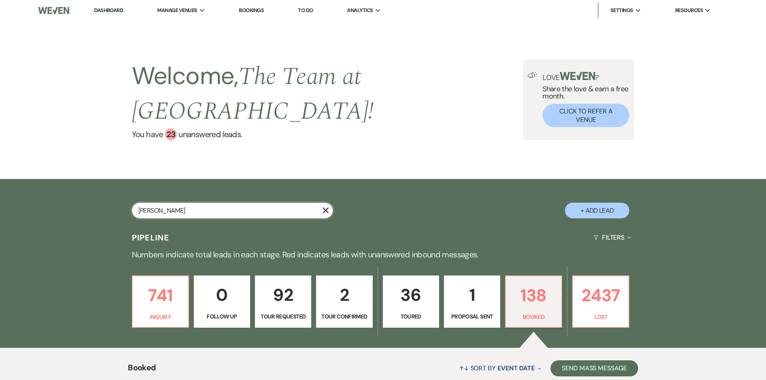
select select "8"
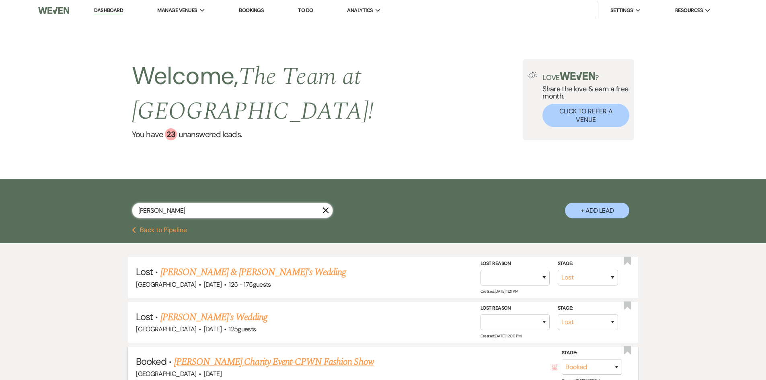
type input "[PERSON_NAME]"
click at [257, 360] on link "[PERSON_NAME] Charity Event-CPWN Fashion Show" at bounding box center [273, 362] width 199 height 14
select select "5"
select select "13"
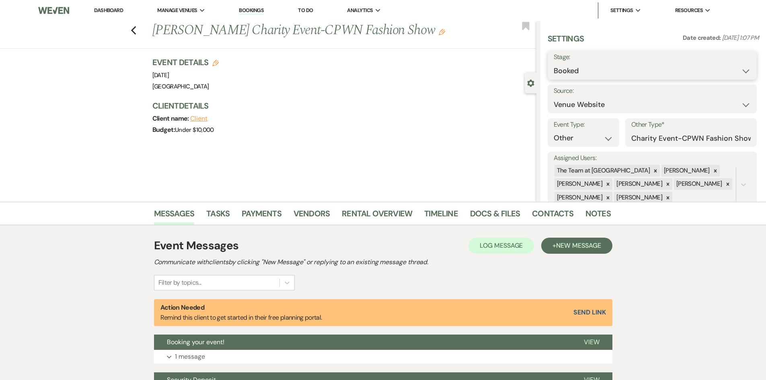
click at [741, 70] on select "Booked Lost" at bounding box center [652, 71] width 197 height 16
click at [109, 8] on link "Dashboard" at bounding box center [108, 10] width 29 height 7
